Goal: Task Accomplishment & Management: Manage account settings

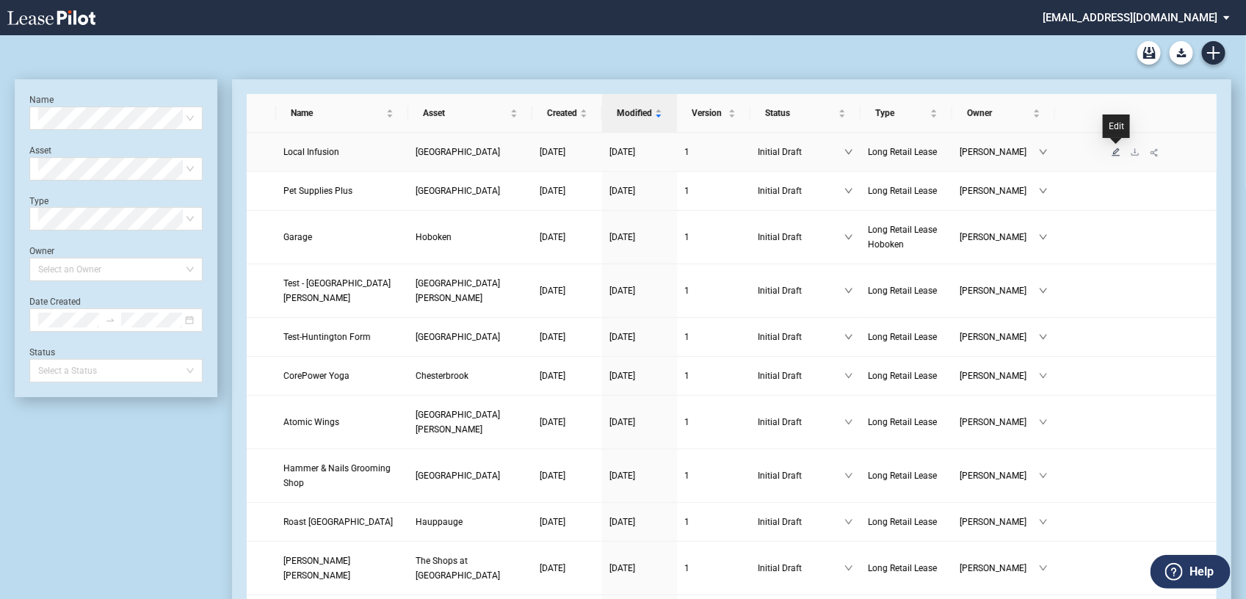
click at [1113, 152] on icon "edit" at bounding box center [1116, 152] width 8 height 8
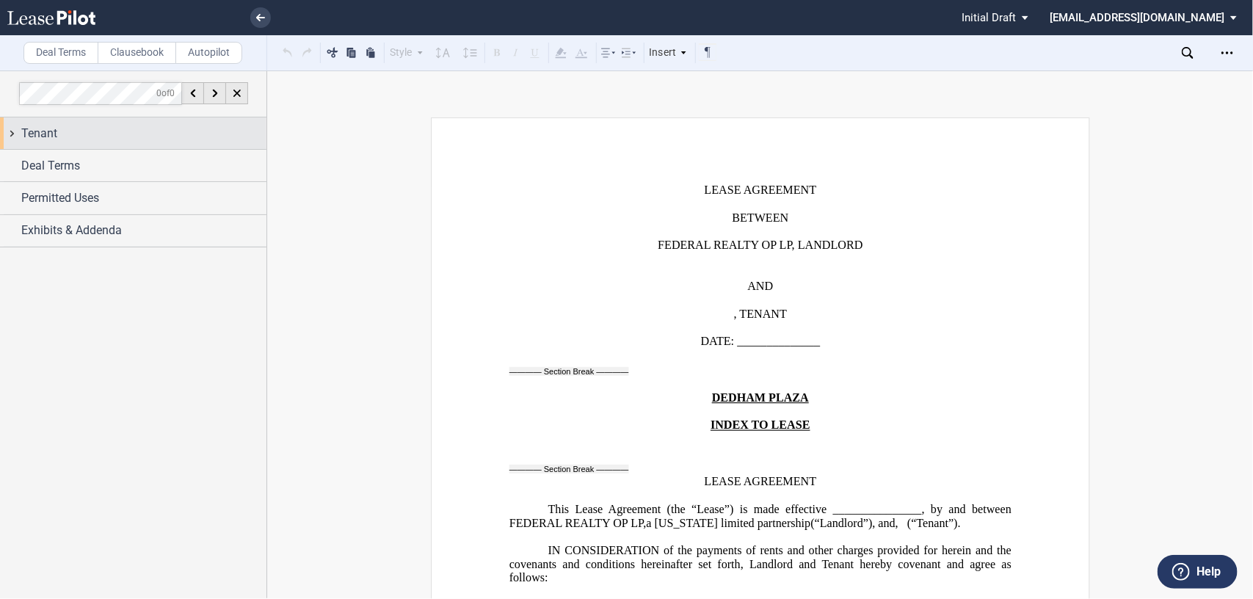
click at [13, 131] on div "Tenant" at bounding box center [133, 133] width 266 height 32
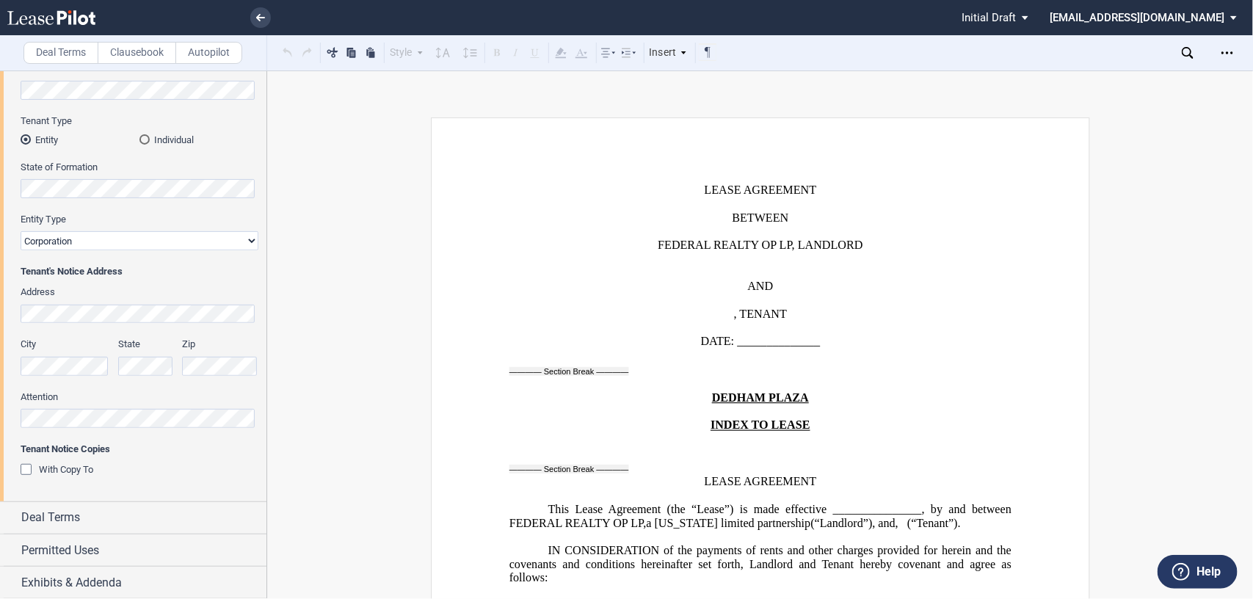
scroll to position [167, 0]
click at [12, 511] on div "Deal Terms" at bounding box center [133, 517] width 266 height 32
drag, startPoint x: 266, startPoint y: 214, endPoint x: 266, endPoint y: 276, distance: 61.7
click at [266, 276] on div at bounding box center [133, 334] width 267 height 528
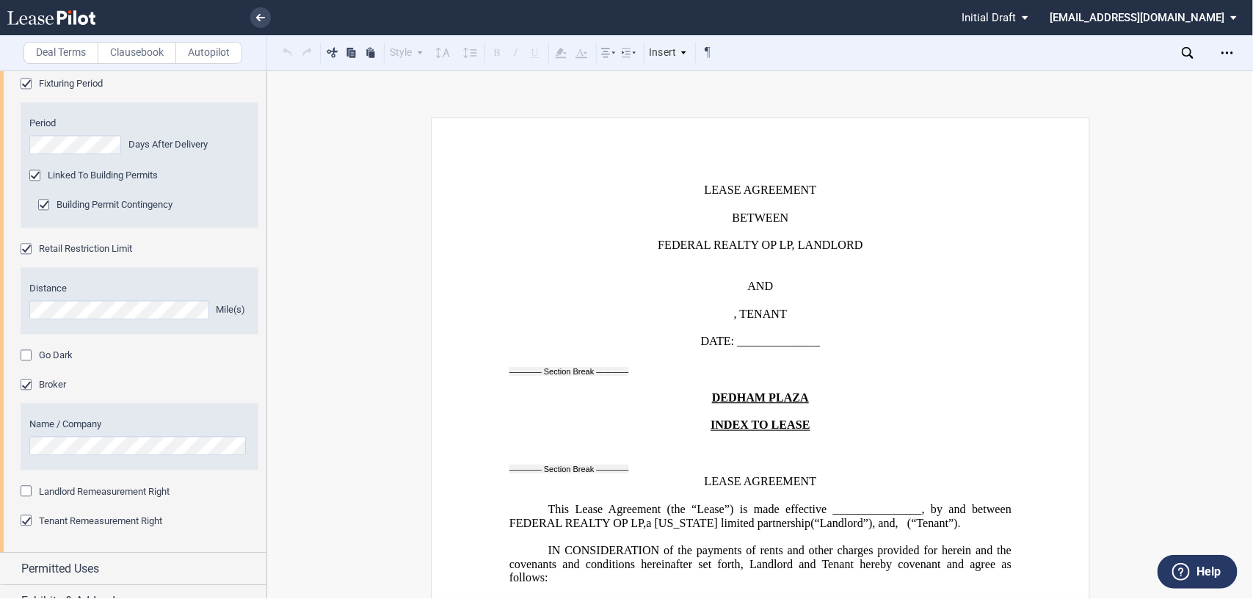
scroll to position [1425, 0]
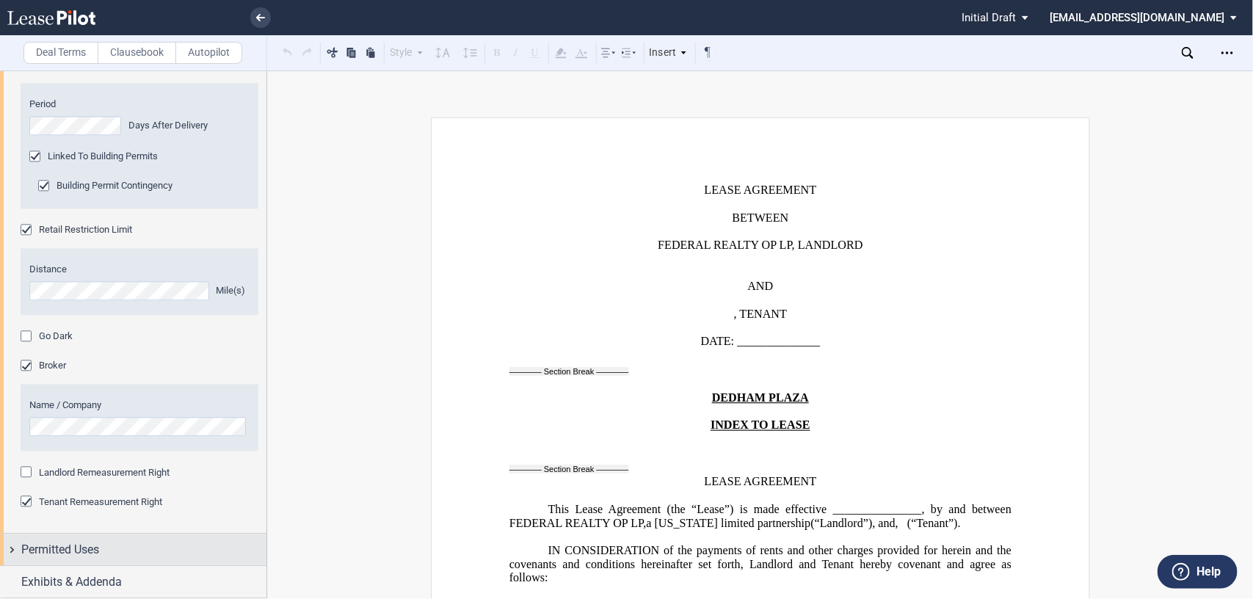
click at [12, 543] on div "Permitted Uses" at bounding box center [133, 550] width 266 height 32
drag, startPoint x: 268, startPoint y: 442, endPoint x: 264, endPoint y: 481, distance: 39.1
click at [264, 481] on div "Deal Terms Clausebook Autopilot Style Normal 8pt 9pt 10pt 10.5pt 11pt 12pt 14pt…" at bounding box center [626, 334] width 1253 height 528
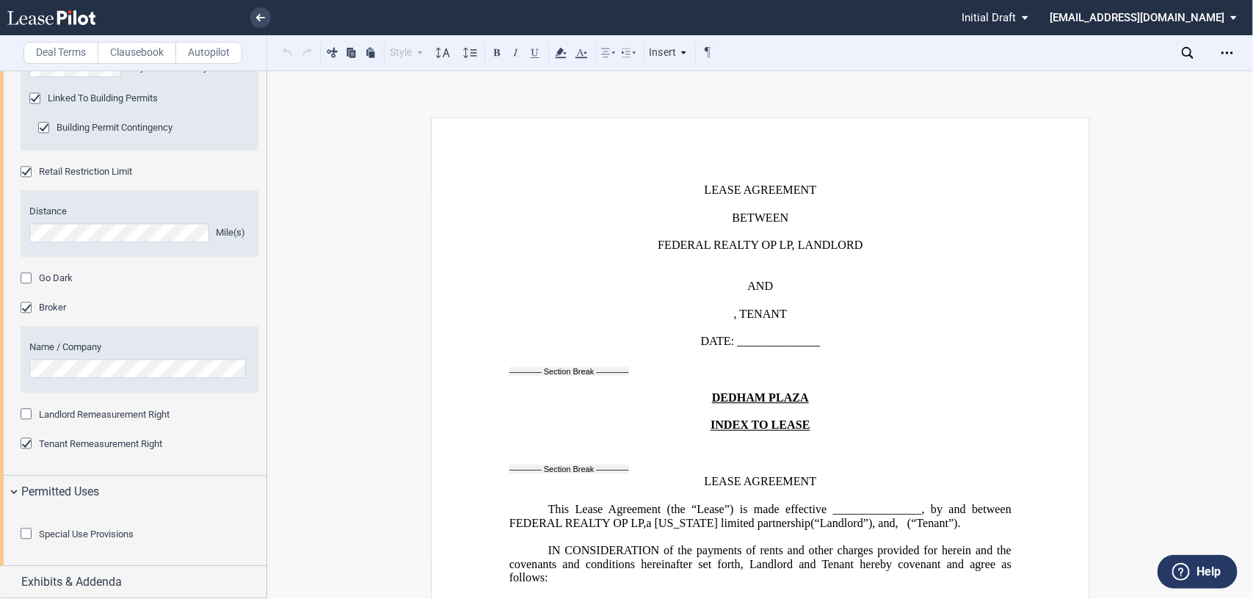
click at [21, 530] on div "Special Use Provisions" at bounding box center [28, 535] width 15 height 15
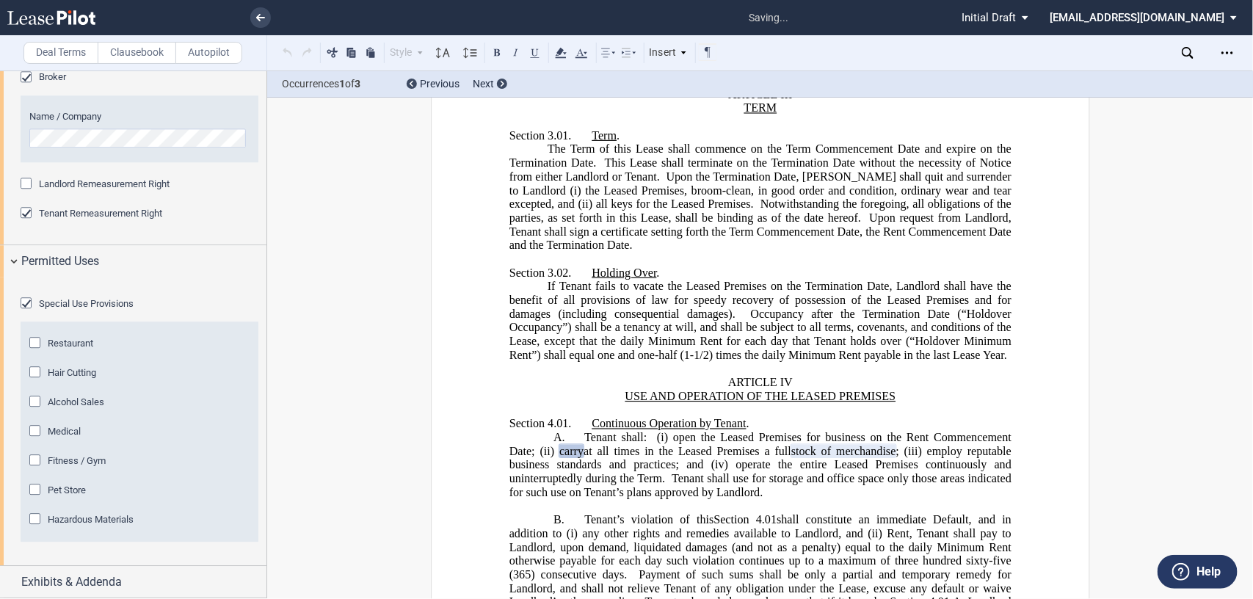
scroll to position [1795, 0]
click at [37, 430] on div "Medical" at bounding box center [36, 432] width 15 height 15
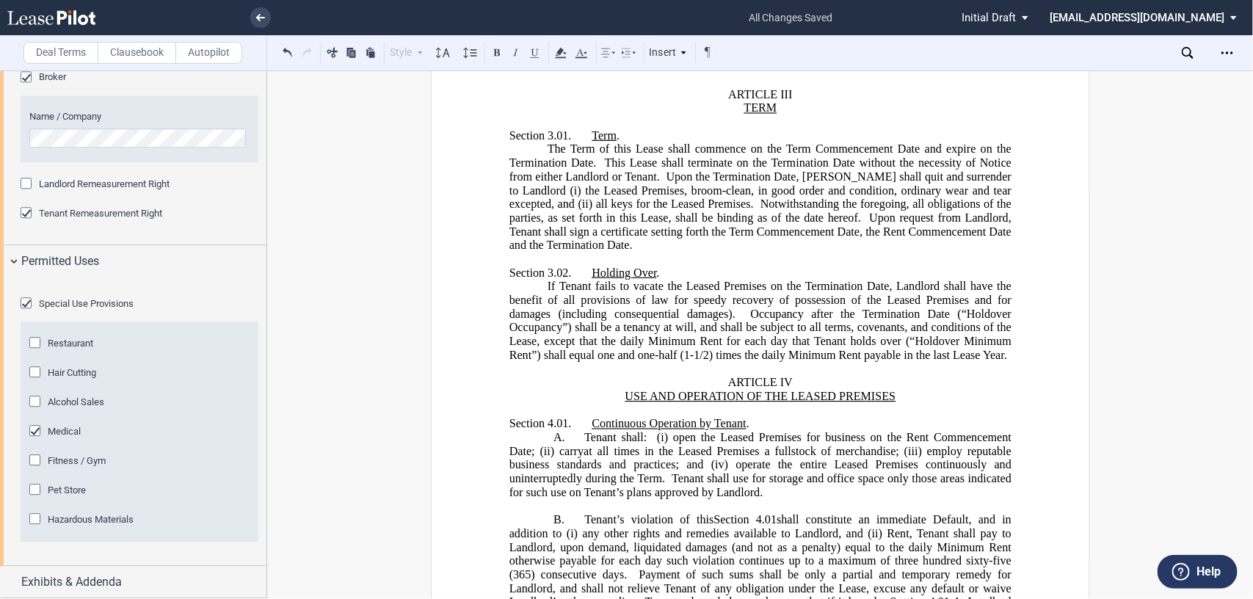
click at [32, 428] on div "Medical" at bounding box center [36, 432] width 15 height 15
click at [65, 430] on span "Medical" at bounding box center [64, 431] width 33 height 11
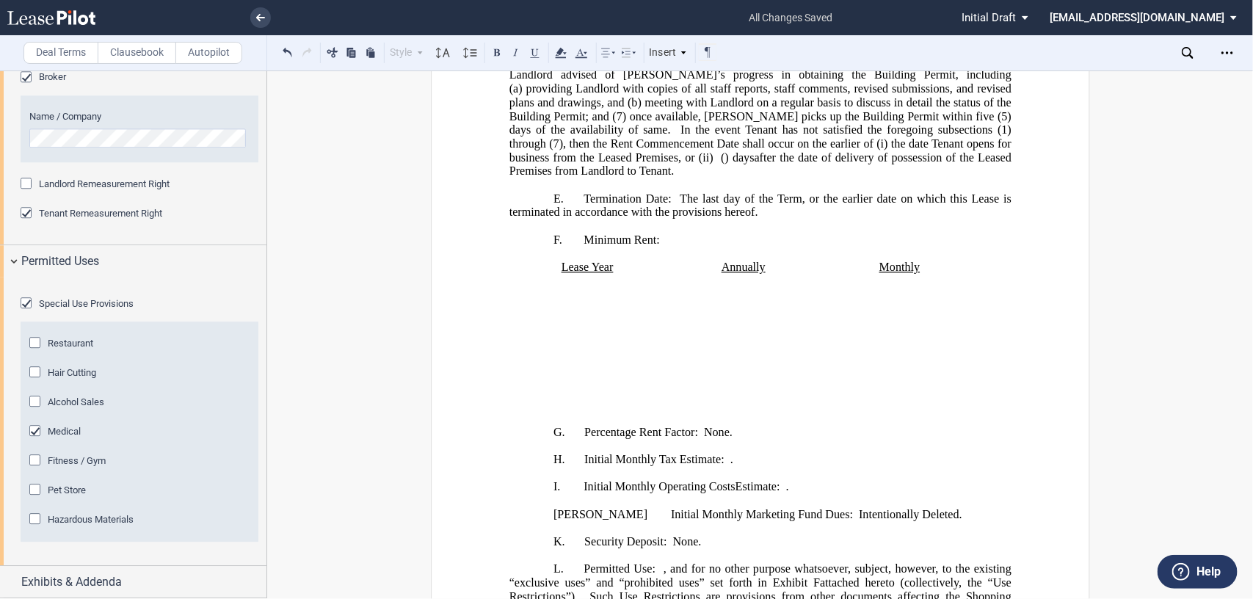
scroll to position [1233, 0]
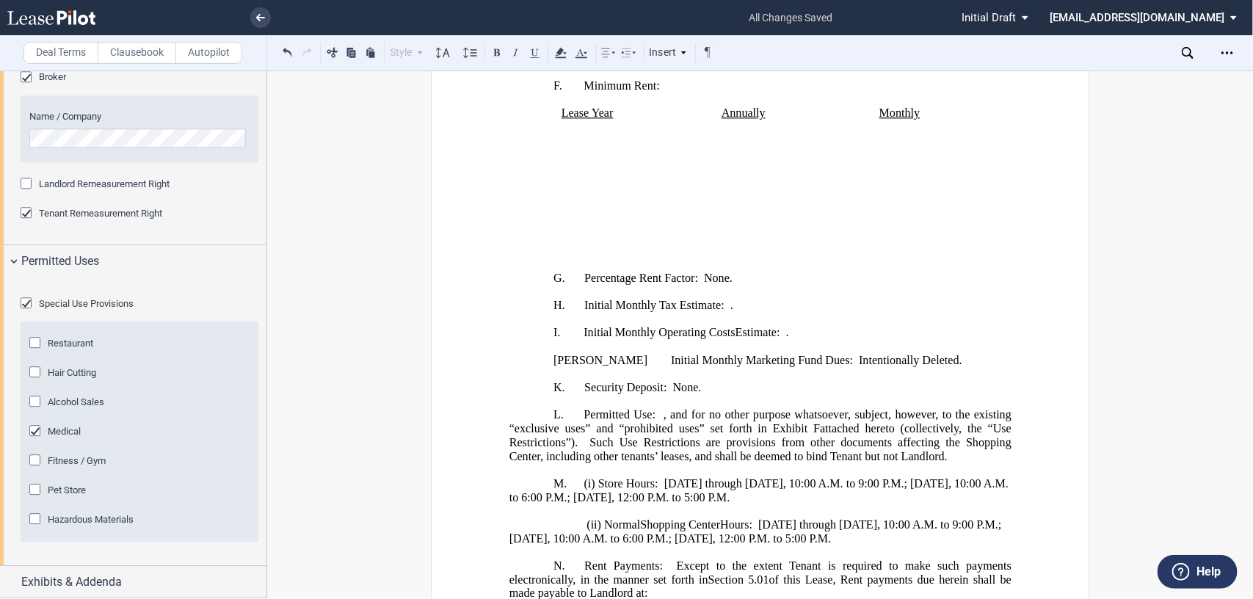
click at [1178, 53] on div "Download Download Exhibit A - Site Plan Download Exhibit - Improvements Downloa…" at bounding box center [1122, 52] width 261 height 35
click at [1185, 52] on icon at bounding box center [1188, 53] width 12 height 12
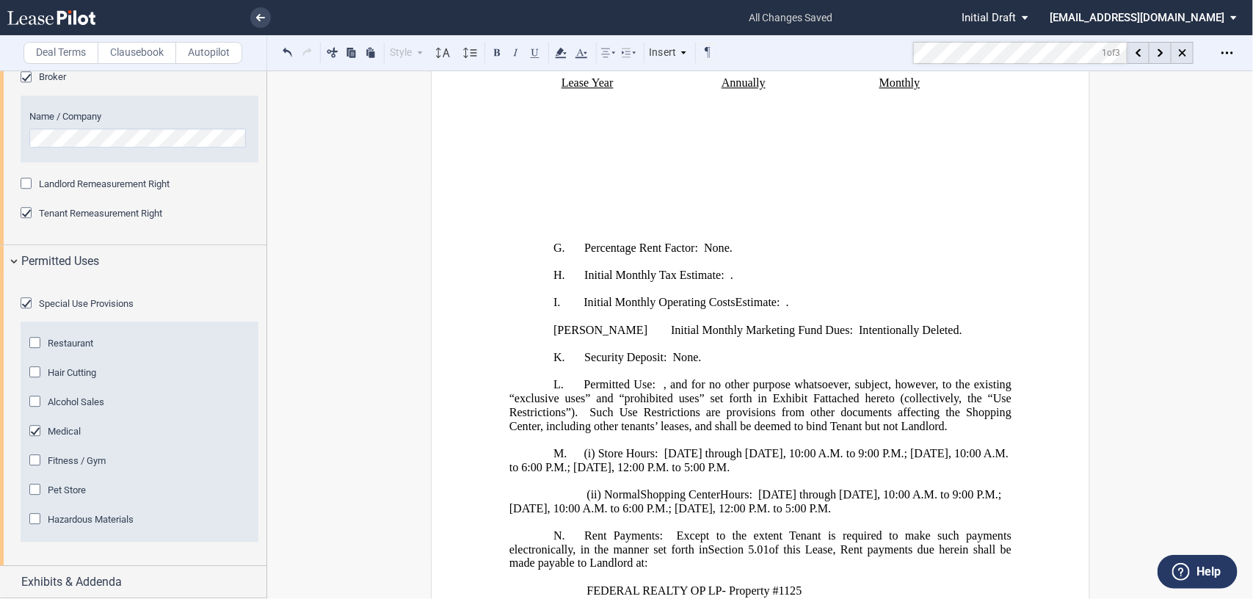
scroll to position [1312, 0]
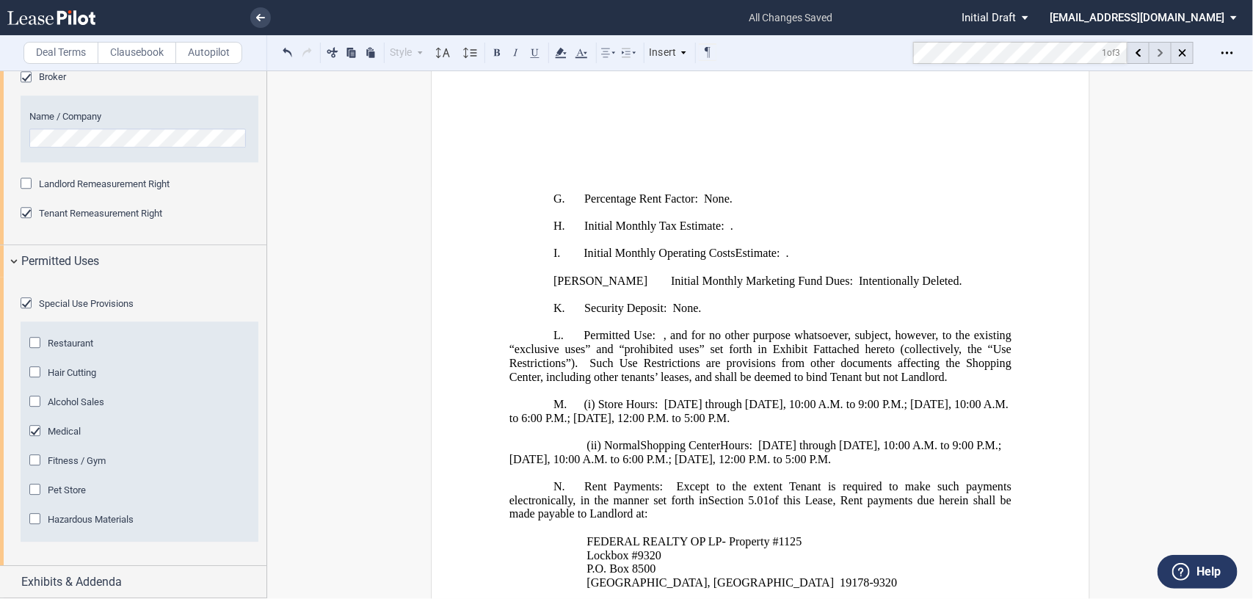
click at [1158, 53] on icon at bounding box center [1160, 52] width 5 height 8
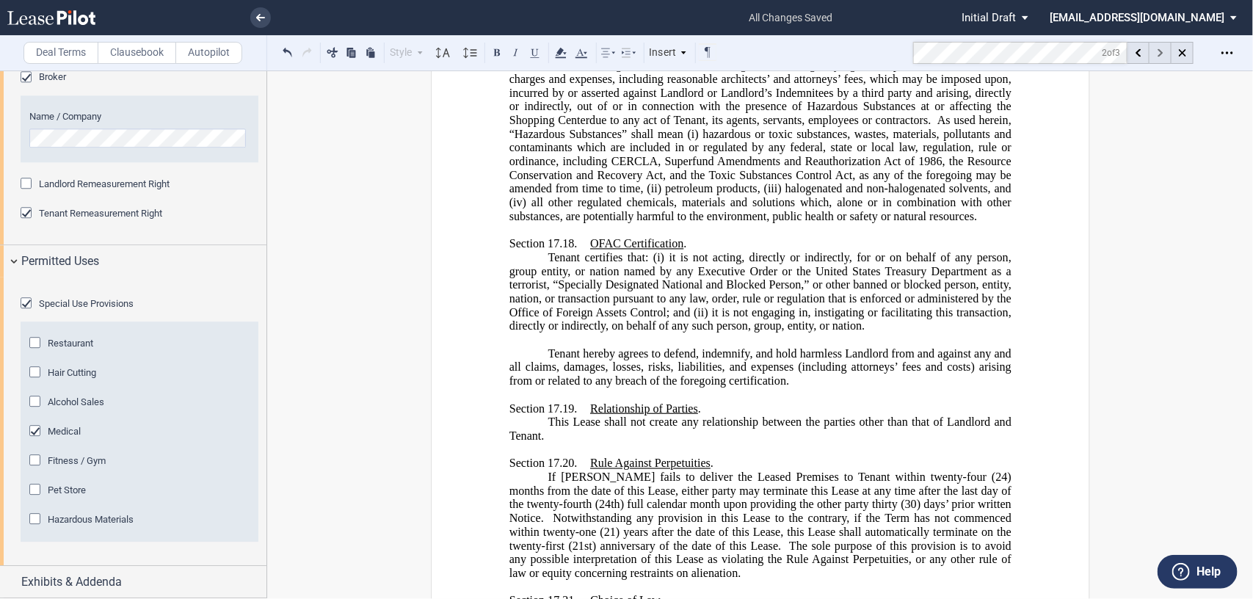
scroll to position [24686, 0]
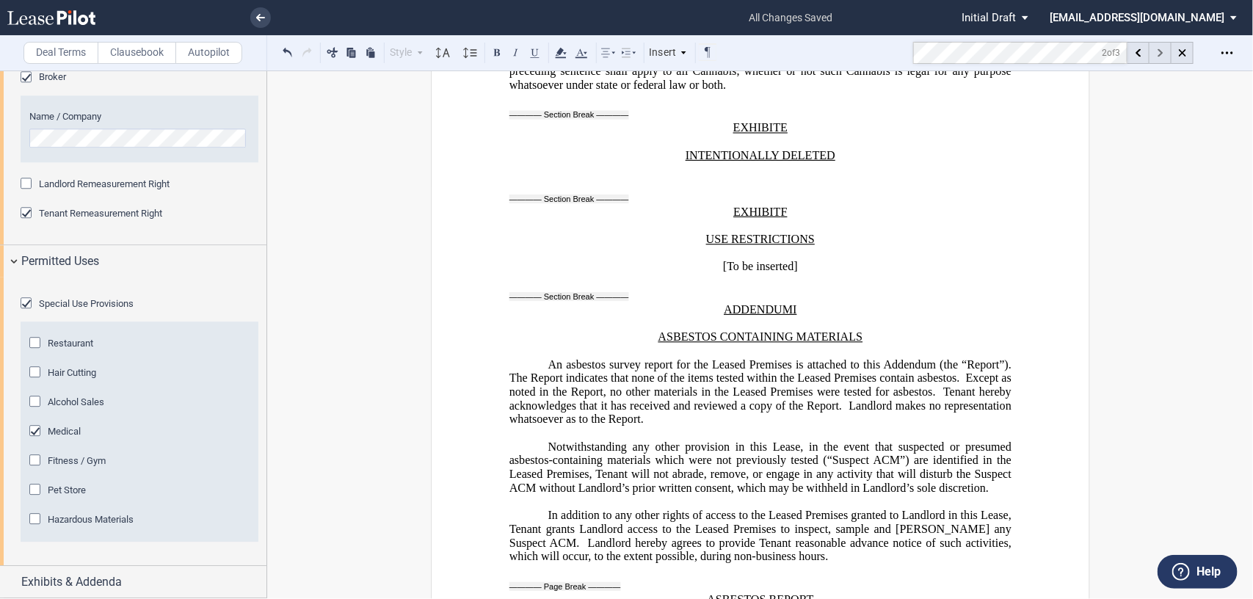
click at [1158, 53] on icon at bounding box center [1160, 52] width 5 height 8
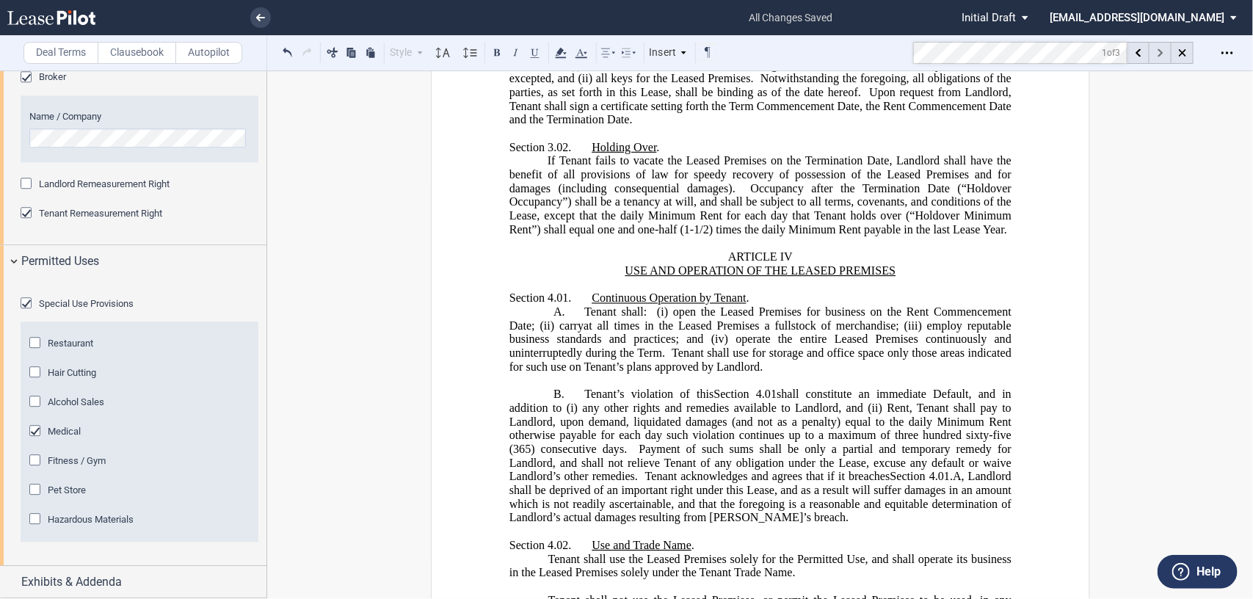
scroll to position [1312, 0]
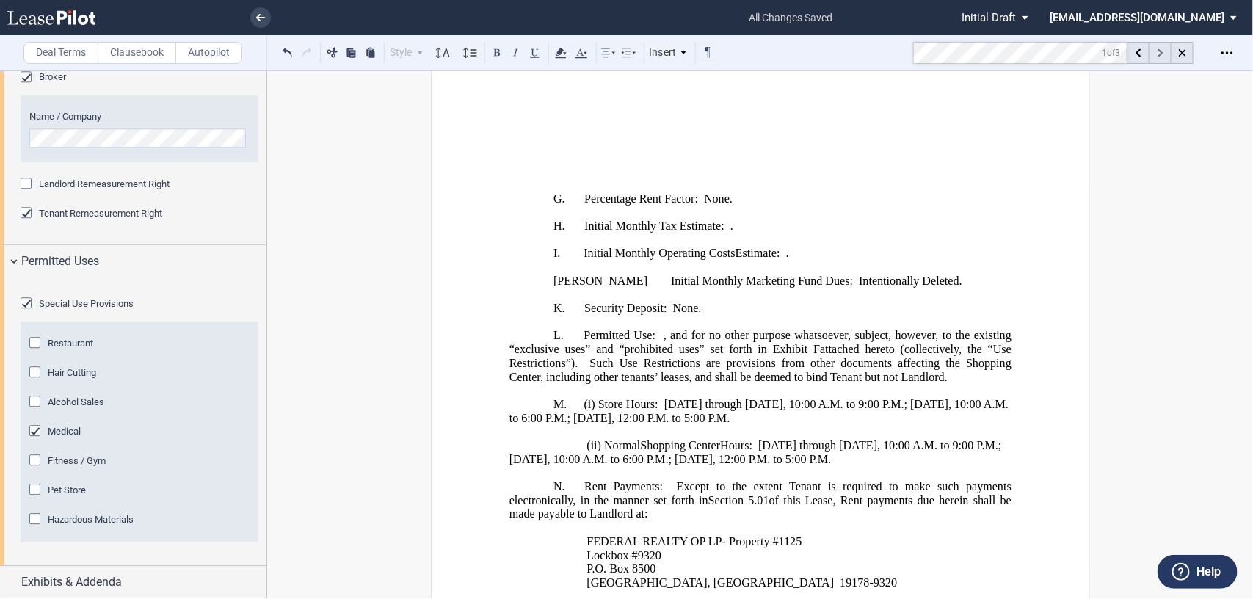
click at [1158, 53] on icon at bounding box center [1160, 52] width 5 height 8
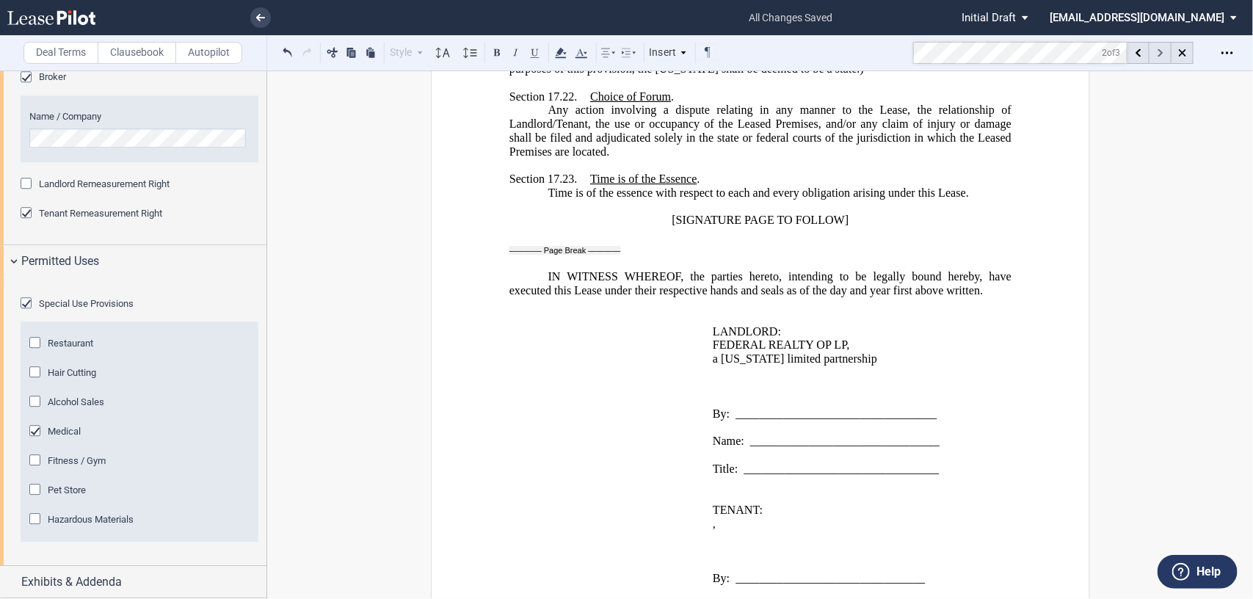
scroll to position [24686, 0]
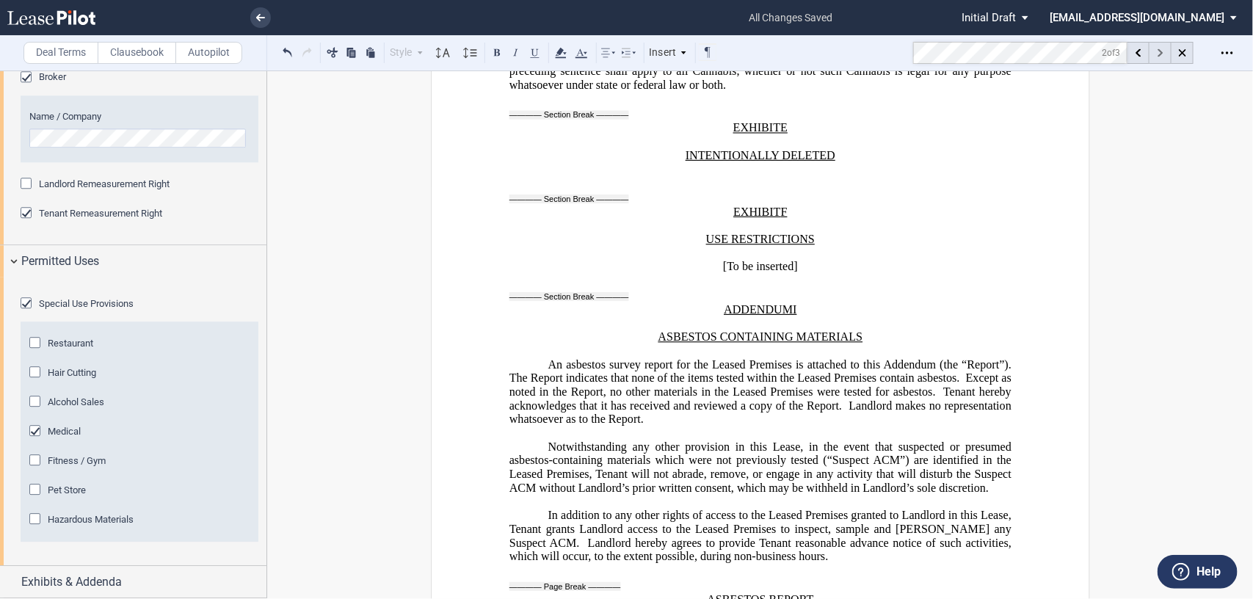
click at [1158, 53] on icon at bounding box center [1160, 52] width 5 height 8
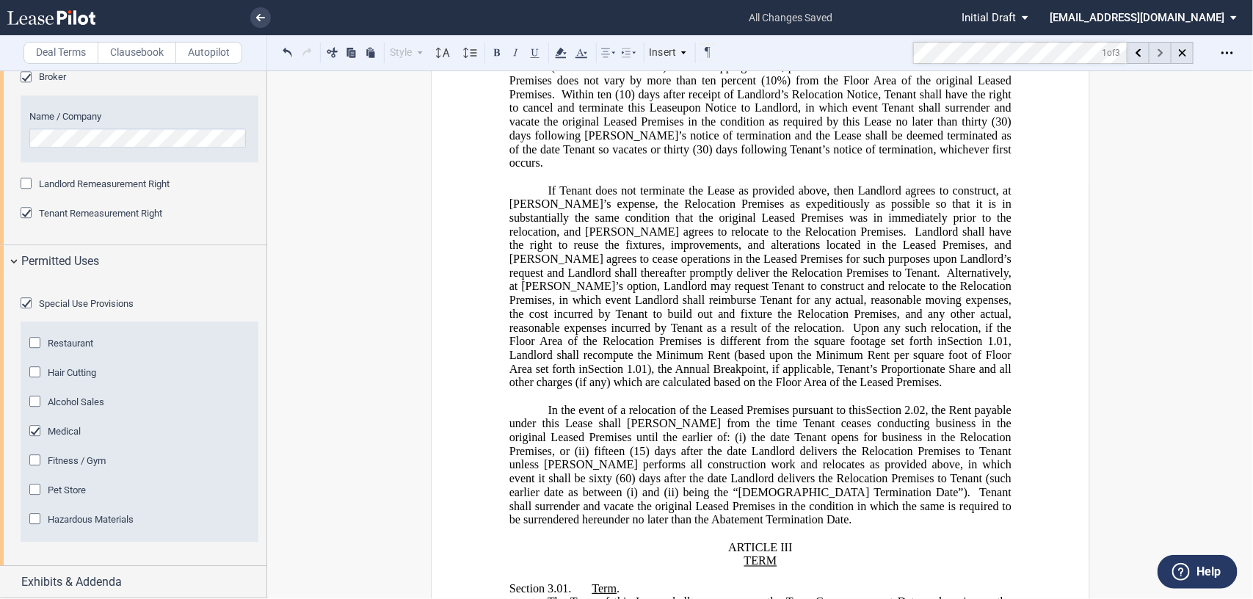
scroll to position [1312, 0]
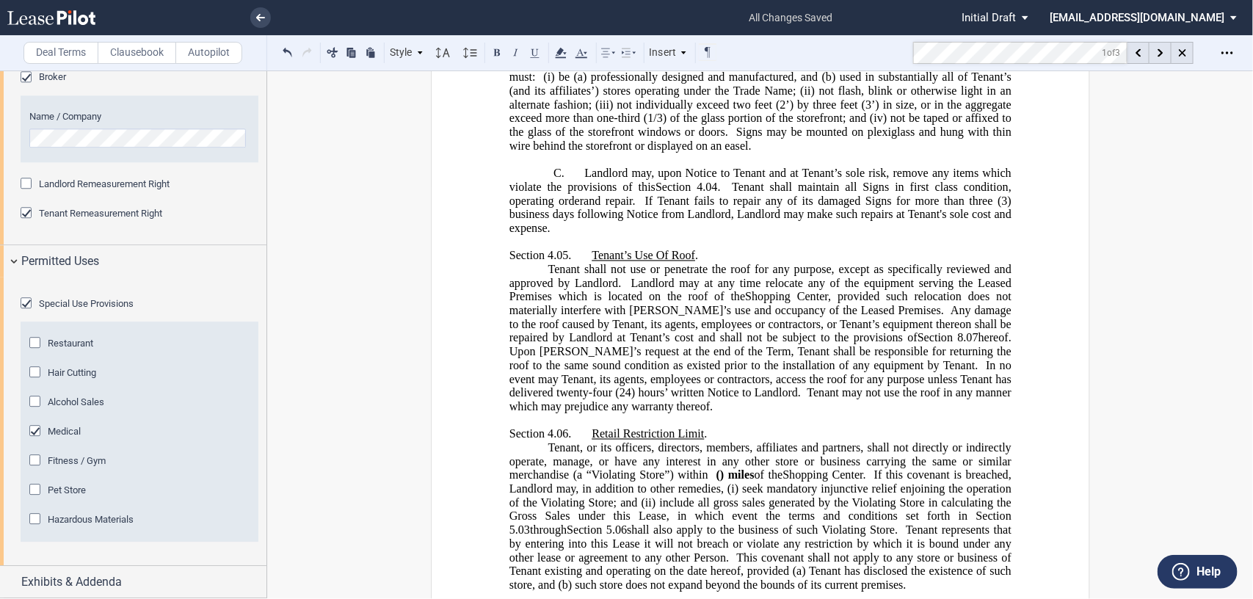
scroll to position [5136, 0]
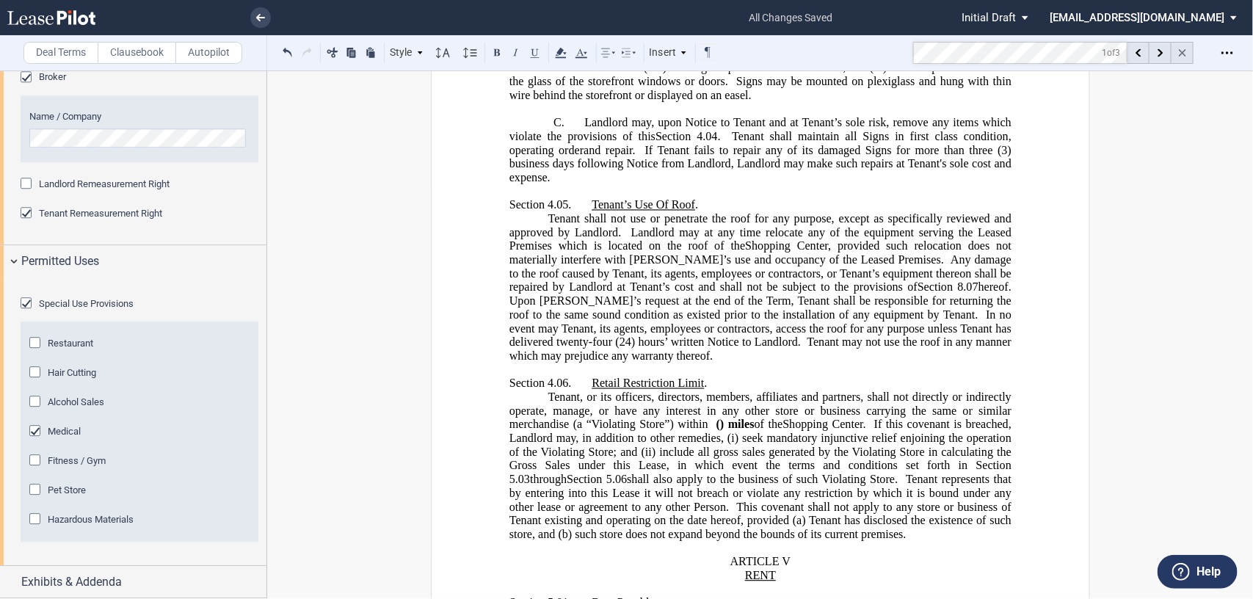
click at [1184, 53] on icon at bounding box center [1182, 52] width 7 height 7
drag, startPoint x: 261, startPoint y: 511, endPoint x: 262, endPoint y: 548, distance: 37.4
click at [262, 548] on div at bounding box center [133, 334] width 267 height 528
click at [6, 581] on div "Exhibits & Addenda" at bounding box center [133, 582] width 266 height 32
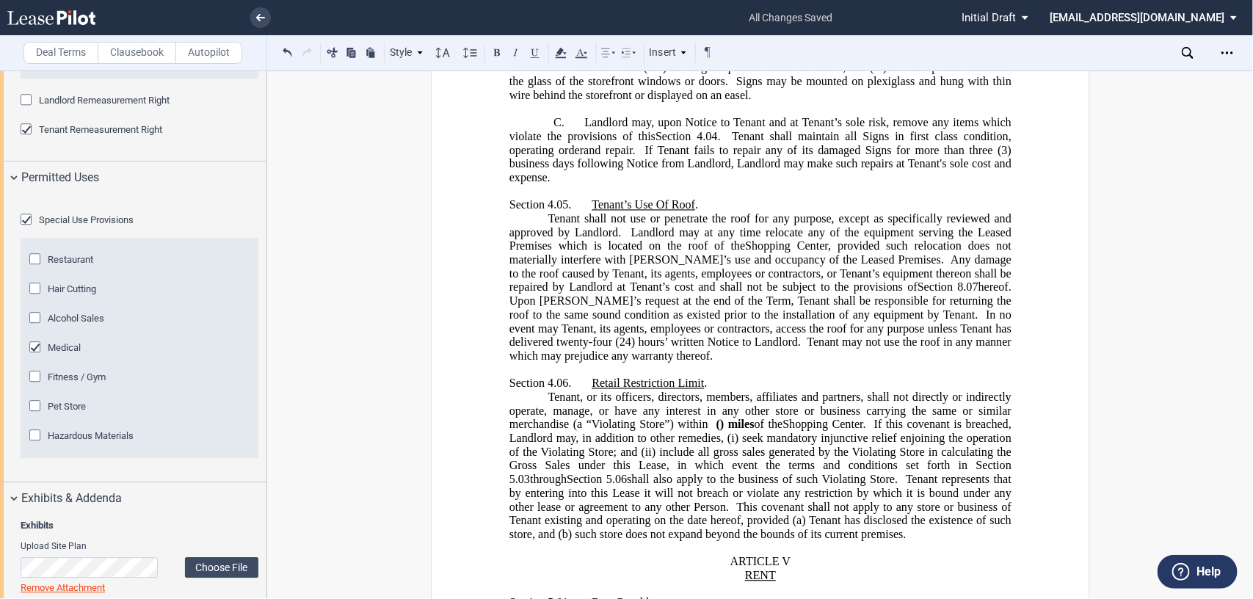
drag, startPoint x: 266, startPoint y: 360, endPoint x: 264, endPoint y: 415, distance: 55.1
click at [264, 415] on div at bounding box center [133, 334] width 267 height 528
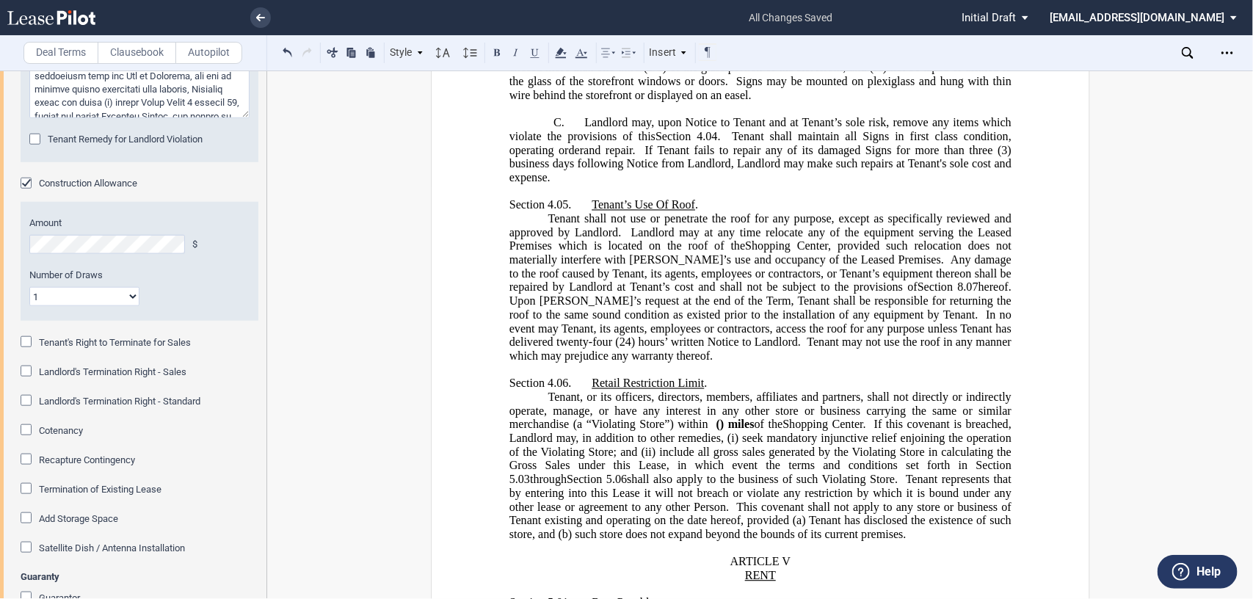
scroll to position [3186, 0]
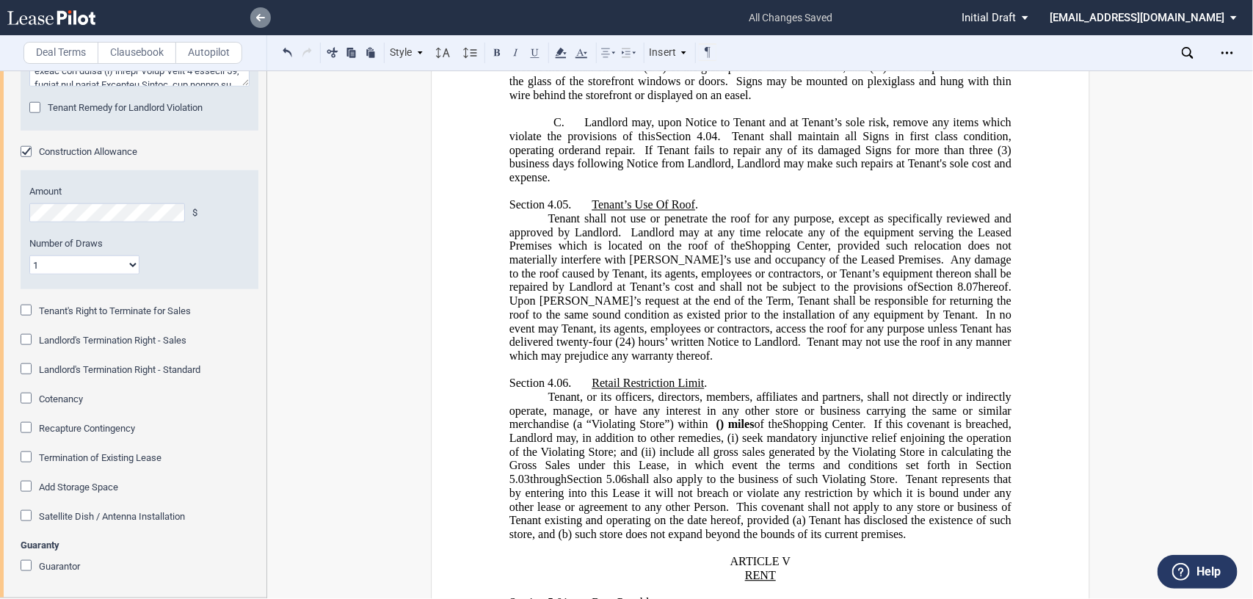
click at [256, 20] on icon at bounding box center [260, 17] width 9 height 7
